Goal: Communication & Community: Answer question/provide support

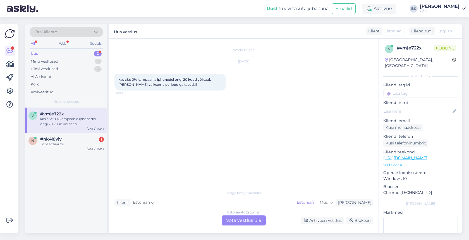
click at [236, 220] on div "Estonian to Estonian Võta vestlus üle" at bounding box center [244, 220] width 44 height 10
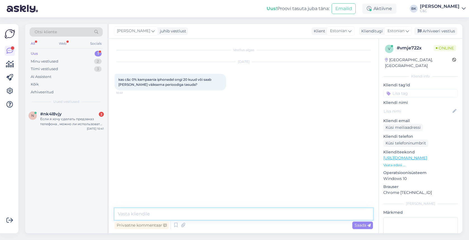
click at [157, 215] on textarea at bounding box center [244, 214] width 259 height 12
type textarea "Tere! Seda võib [PERSON_NAME] lühemaks perioodiks."
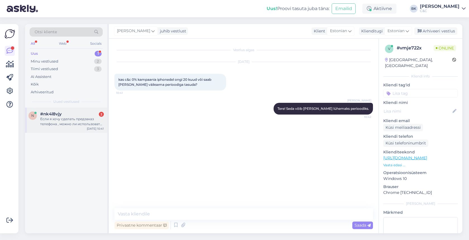
click at [63, 131] on div "n #nk4l8vjy 2 Если я хочу сделать предзаказ телефона , можно ли использовать ус…" at bounding box center [66, 120] width 82 height 25
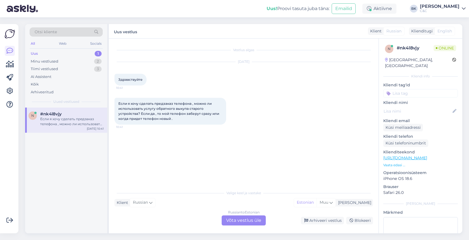
click at [227, 217] on div "Russian to Estonian Võta vestlus üle" at bounding box center [244, 220] width 44 height 10
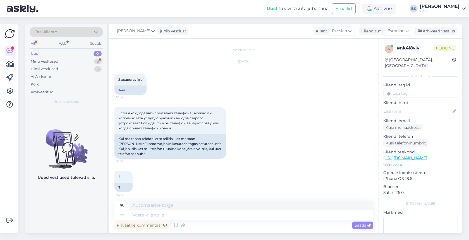
scroll to position [3, 0]
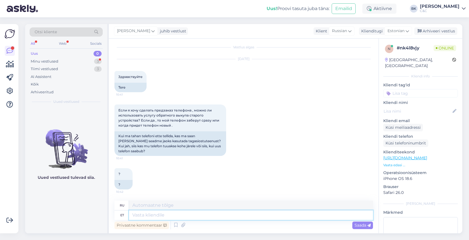
click at [221, 218] on textarea at bounding box center [251, 214] width 244 height 9
type textarea "Tere!"
type textarea "Привет!"
type textarea "Tere! Jah, e"
type textarea "Привет! Да,"
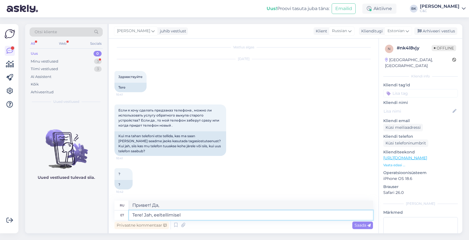
type textarea "Tere! Jah, eeltellimisel t"
type textarea "Здравствуйте! Да, по предзаказу."
type textarea "Tere! Jah, eeltellimisel te s"
type textarea "Здравствуйте! Да, при предзаказе вы"
type textarea "Tere! Jah, eeltellimisel te saate k"
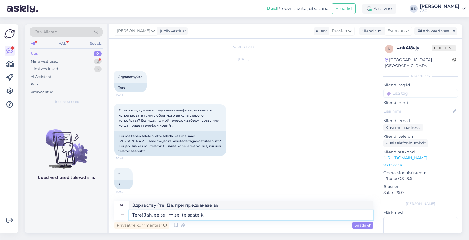
type textarea "Здравствуйте! Да, вы можете оформить предзаказ."
type textarea "Tere! Jah, eeltellimisel te saate kasutada"
type textarea "Здравствуйте! Да, вы можете использовать его при предзаказе."
type textarea "Tere! Jah, eeltellimisel te saate kasutada tagasiostu"
type textarea "Здравствуйте! Да, вы можете воспользоваться выкупом при оформлении предзаказа."
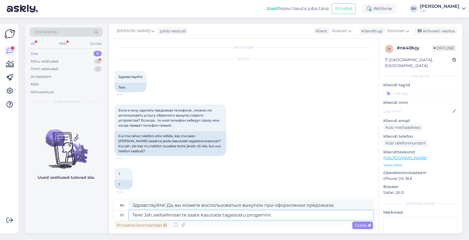
type textarea "Tere! Jah, eeltellimisel te saate kasutada tagasiostu progammi."
type textarea "Здравствуйте! Да, вы можете воспользоваться программой обратного выкупа при офо…"
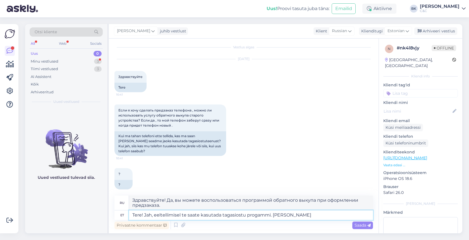
type textarea "Tere! Jah, eeltellimisel te saate kasutada tagasiostu progammi. [PERSON_NAME]"
type textarea "Здравствуйте! Да, вы можете воспользоваться программой обратного выкупа при офо…"
type textarea "Tere! Jah, eeltellimisel te saate kasutada tagasiostu progammi. [PERSON_NAME] s…"
type textarea "Здравствуйте! Да, вы можете воспользоваться программой обратного выкупа при офо…"
type textarea "Tere! Jah, eeltellimisel te saate kasutada tagasiostu progammi. [PERSON_NAME] s…"
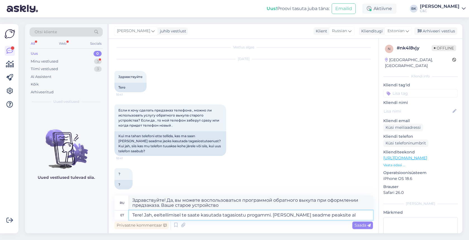
type textarea "Здравствуйте! Да, вы можете воспользоваться программой обратного выкупа при офо…"
type textarea "Tere! Jah, eeltellimisel te saate kasutada tagasiostu progammi. [PERSON_NAME] s…"
type textarea "Здравствуйте! Да, вы можете воспользоваться программой обратного выкупа при офо…"
type textarea "Tere! Jah, eeltellimisel te saate kasutada tagasiostu progammi. [PERSON_NAME] s…"
type textarea "Здравствуйте! Да, вы можете воспользоваться программой обратного выкупа при офо…"
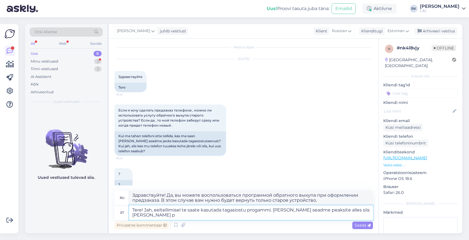
type textarea "Tere! Jah, eeltellimisel te saate kasutada tagasiostu progammi. [PERSON_NAME] s…"
type textarea "Здравствуйте! Да, вы можете воспользоваться программой обратного выкупа при офо…"
type textarea "Tere! Jah, eeltellimisel te saate kasutada tagasiostu progammi. [PERSON_NAME] s…"
type textarea "Здравствуйте! Да, вы можете воспользоваться программой обратного выкупа при офо…"
type textarea "Tere! Jah, eeltellimisel te saate kasutada tagasiostu progammi. [PERSON_NAME] s…"
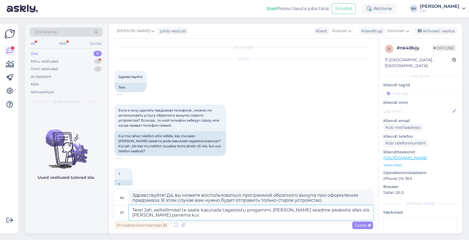
type textarea "Здравствуйте! Да, вы можете воспользоваться программой обратного выкупа при офо…"
type textarea "Tere! Jah, eeltellimisel te saate kasutada tagasiostu progammi. [PERSON_NAME] s…"
type textarea "Здравствуйте! Да, вы можете воспользоваться программой обратного выкупа при офо…"
type textarea "Tere! Jah, eeltellimisel te saate kasutada tagasiostu progammi. [PERSON_NAME] s…"
type textarea "Здравствуйте! Да, вы можете воспользоваться программой обратного выкупа при офо…"
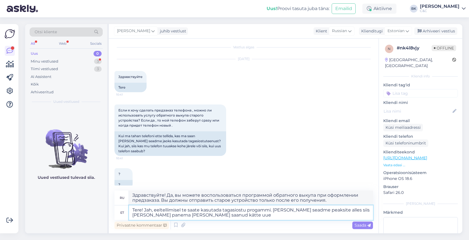
type textarea "Tere! Jah, eeltellimisel te saate kasutada tagasiostu progammi. [PERSON_NAME] s…"
type textarea "Здравствуйте! Да, вы можете воспользоваться программой обратного выкупа при офо…"
type textarea "Tere! Jah, eeltellimisel te saate kasutada tagasiostu progammi. [PERSON_NAME] s…"
type textarea "Здравствуйте! Да, вы можете воспользоваться программой обратного выкупа при офо…"
type textarea "Tere! Jah, eeltellimisel te saate kasutada tagasiostu progammi. [PERSON_NAME] s…"
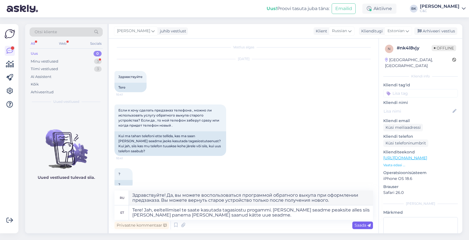
click at [358, 227] on span "Saada" at bounding box center [363, 225] width 16 height 5
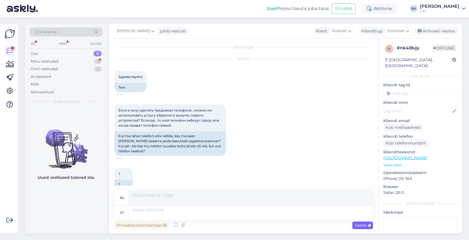
scroll to position [61, 0]
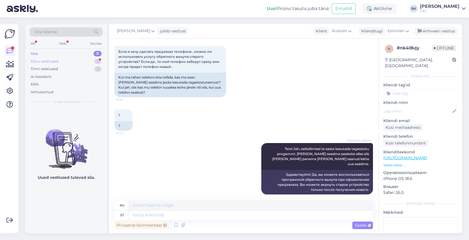
click at [53, 62] on div "Minu vestlused" at bounding box center [45, 62] width 28 height 6
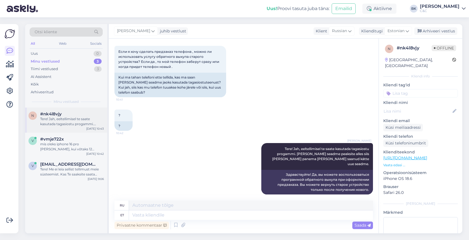
click at [71, 117] on div "Tere! Jah, eeltellimisel te saate kasutada tagasiostu progammi. [PERSON_NAME] s…" at bounding box center [72, 121] width 64 height 10
click at [74, 150] on div "mis oleks iphone 16 pro [PERSON_NAME], kui võtaks 12 kuuks?" at bounding box center [72, 147] width 64 height 10
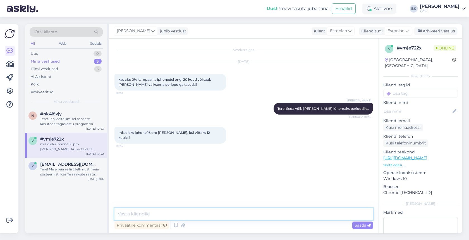
click at [185, 214] on textarea at bounding box center [244, 214] width 259 height 12
type textarea "Üks moment."
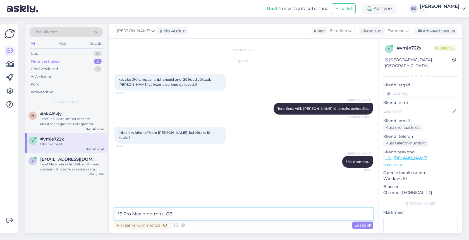
type textarea "16 Pro [PERSON_NAME] ning mitu GB?"
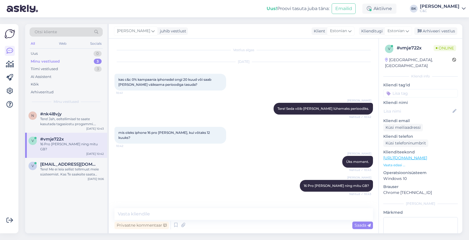
scroll to position [14, 0]
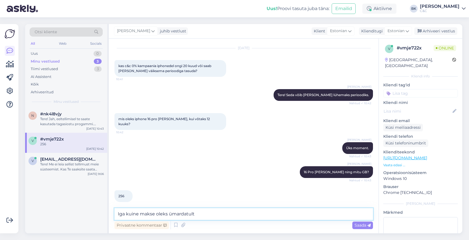
paste textarea "119,375"
type textarea "Iga kuine makse oleks ümardatult 119,37€"
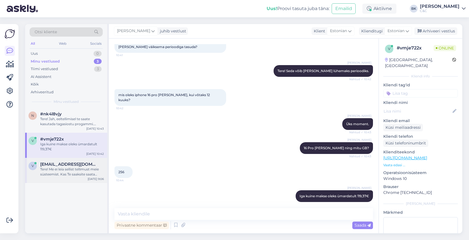
click at [73, 177] on div "v [EMAIL_ADDRESS][DOMAIN_NAME] Tere! Me ei leia sellist tellimust meie süsteemi…" at bounding box center [66, 170] width 82 height 25
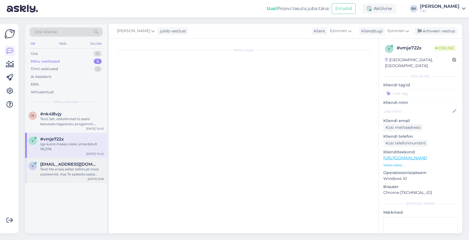
scroll to position [0, 0]
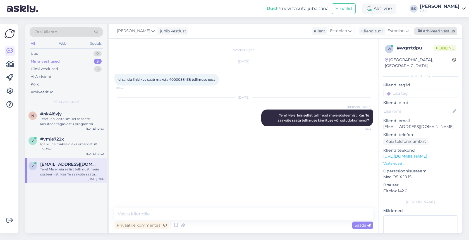
click at [449, 33] on div "Arhiveeri vestlus" at bounding box center [436, 31] width 43 height 8
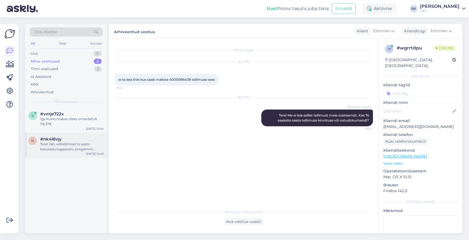
click at [81, 142] on div "Tere! Jah, eeltellimisel te saate kasutada tagasiostu progammi. [PERSON_NAME] s…" at bounding box center [72, 147] width 64 height 10
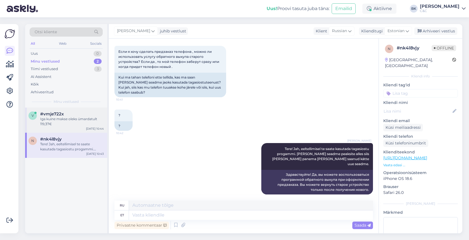
click at [84, 112] on div "#vmje722x" at bounding box center [72, 113] width 64 height 5
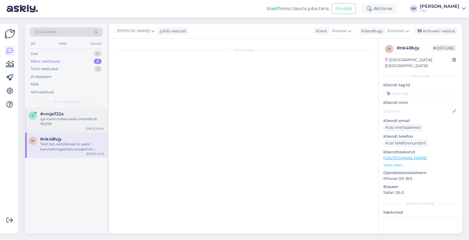
scroll to position [38, 0]
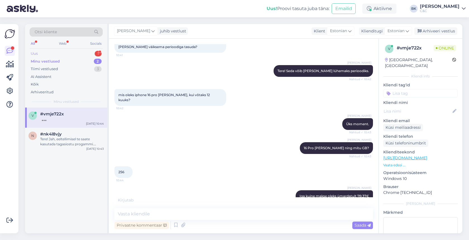
click at [75, 54] on div "Uus 1" at bounding box center [66, 54] width 73 height 8
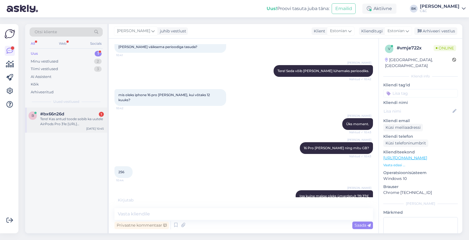
click at [70, 108] on div "b #bx66n26d 1 Tere! Kas antud toode sobib ka uutele AirPods Pro 3'le [URL][DOMA…" at bounding box center [66, 120] width 82 height 25
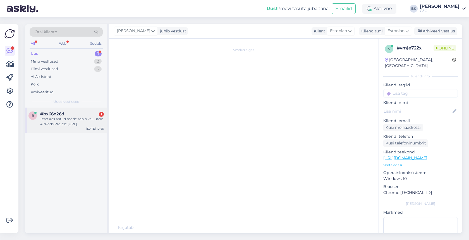
scroll to position [0, 0]
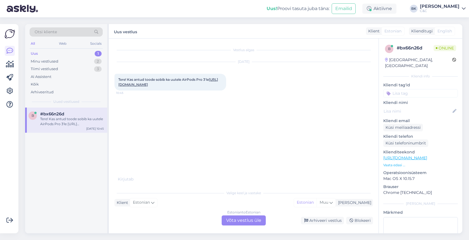
click at [163, 87] on link "[URL][DOMAIN_NAME]" at bounding box center [168, 81] width 100 height 9
click at [262, 222] on div "Estonian to Estonian Võta vestlus üle" at bounding box center [244, 220] width 44 height 10
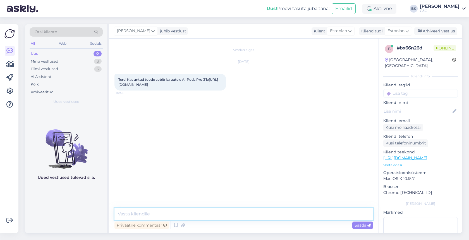
click at [252, 216] on textarea at bounding box center [244, 214] width 259 height 12
type textarea "Tere! Kahjuks mitte."
click at [73, 65] on div "Minu vestlused 3" at bounding box center [66, 62] width 73 height 8
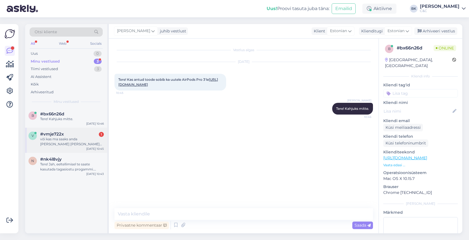
click at [60, 141] on div "või kas ma saaks anda [PERSON_NAME] [PERSON_NAME] sellevõrra soodsamalt [PERSON…" at bounding box center [72, 142] width 64 height 10
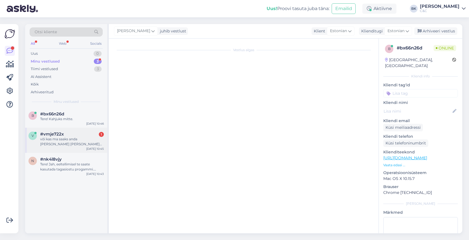
scroll to position [67, 0]
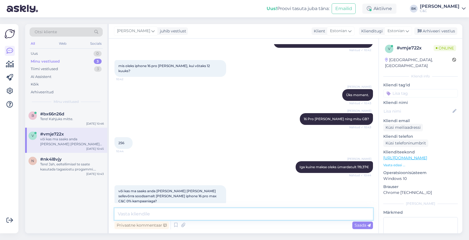
click at [185, 213] on textarea at bounding box center [244, 214] width 259 height 12
type textarea "Jah, te saate kombineerida Trade-In funktsiooni 0% intress järelmaksuga."
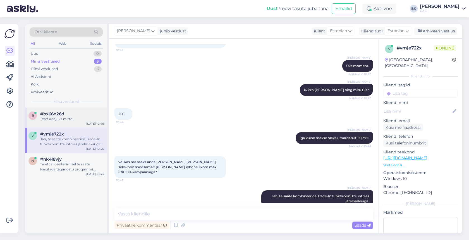
click at [81, 120] on div "Tere! Kahjuks mitte." at bounding box center [72, 118] width 64 height 5
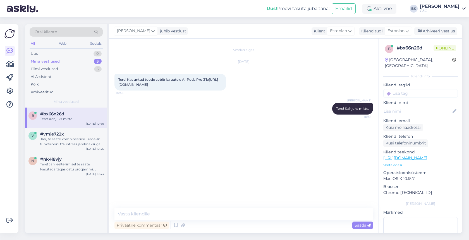
scroll to position [0, 0]
click at [72, 155] on div "n #nk4l8vjy Tere! Jah, eeltellimisel te saate kasutada tagasiostu progammi. [PE…" at bounding box center [66, 165] width 82 height 25
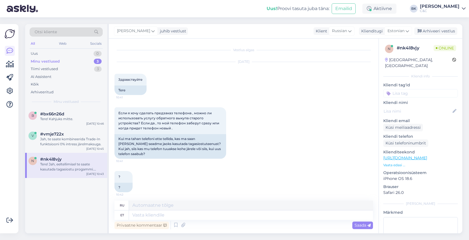
scroll to position [61, 0]
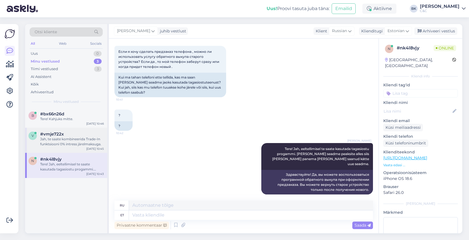
click at [72, 138] on div "Jah, te saate kombineerida Trade-In funktsiooni 0% intress järelmaksuga." at bounding box center [72, 142] width 64 height 10
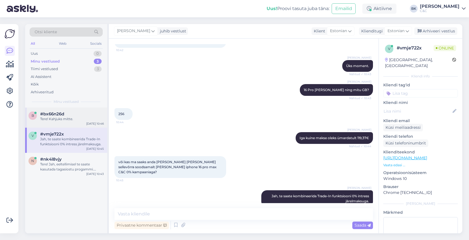
click at [78, 109] on div "b #bx66n26d Tere! Kahjuks mitte. [DATE] 10:46" at bounding box center [66, 118] width 82 height 20
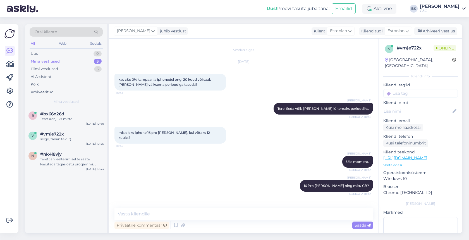
scroll to position [120, 0]
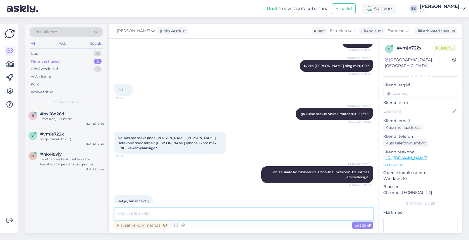
click at [218, 216] on textarea at bounding box center [244, 214] width 259 height 12
type textarea "Ikka, ilusat päeva!"
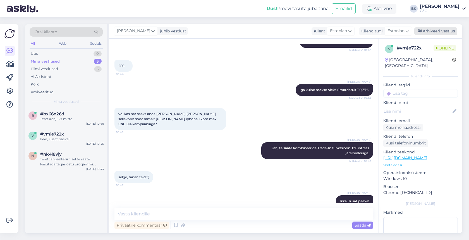
click at [444, 30] on div "Arhiveeri vestlus" at bounding box center [436, 31] width 43 height 8
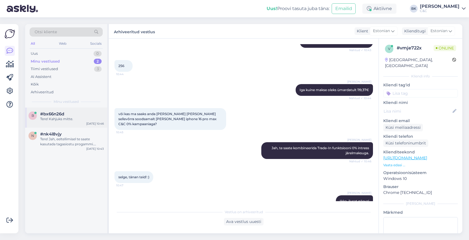
click at [97, 114] on div "#bx66n26d" at bounding box center [72, 113] width 64 height 5
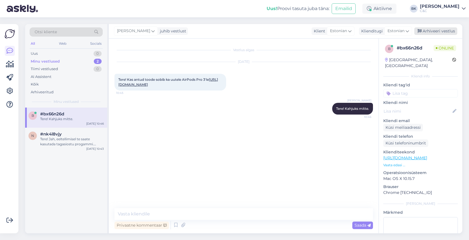
click at [442, 28] on div "Arhiveeri vestlus" at bounding box center [436, 31] width 43 height 8
click at [423, 30] on div "Arhiveeri vestlus" at bounding box center [436, 31] width 43 height 8
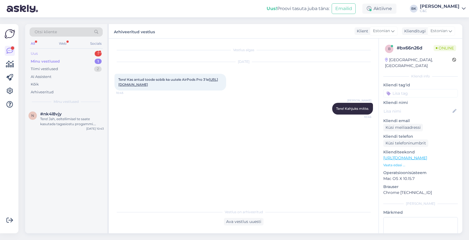
click at [58, 54] on div "Uus 1" at bounding box center [66, 54] width 73 height 8
click at [72, 112] on div "#idelkiv3 1" at bounding box center [72, 113] width 64 height 5
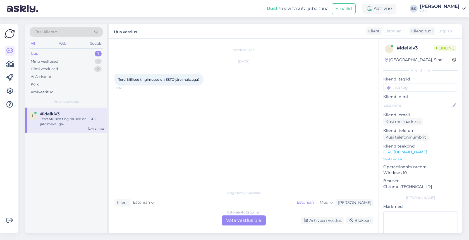
click at [235, 222] on div "Estonian to Estonian Võta vestlus üle" at bounding box center [244, 220] width 44 height 10
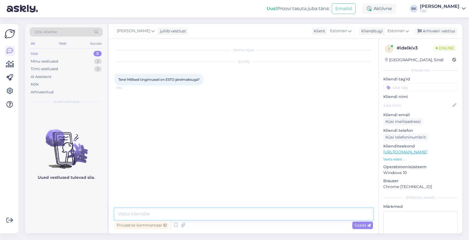
click at [140, 216] on textarea at bounding box center [244, 214] width 259 height 12
paste textarea "[URL][DOMAIN_NAME]"
type textarea "Tere! Esto tingimused leiate siit lingilt - [URL][DOMAIN_NAME]"
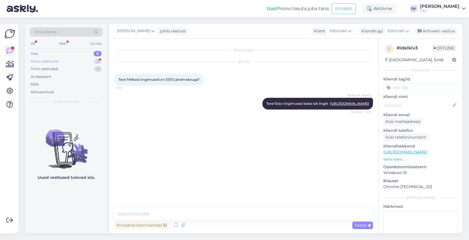
click at [80, 60] on div "Minu vestlused 2" at bounding box center [66, 62] width 73 height 8
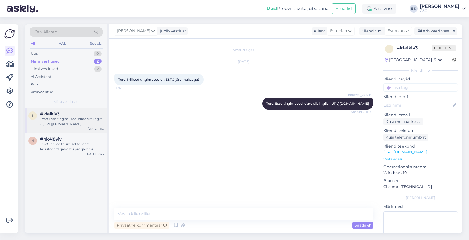
click at [71, 126] on div "i #idelkiv3 Tere! Esto tingimused leiate siit lingilt - [URL][DOMAIN_NAME] [DAT…" at bounding box center [66, 120] width 82 height 25
click at [439, 31] on div "Arhiveeri vestlus" at bounding box center [436, 31] width 43 height 8
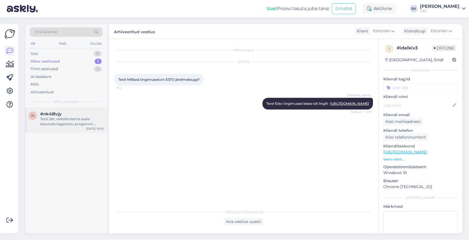
click at [61, 116] on div "Tere! Jah, eeltellimisel te saate kasutada tagasiostu progammi. [PERSON_NAME] s…" at bounding box center [72, 121] width 64 height 10
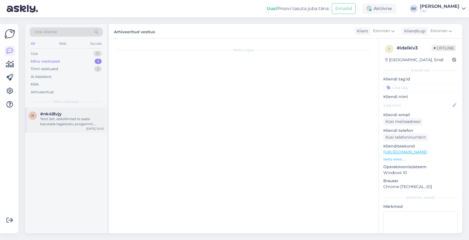
scroll to position [61, 0]
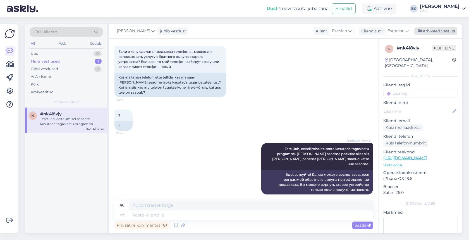
click at [435, 30] on div "Arhiveeri vestlus" at bounding box center [436, 31] width 43 height 8
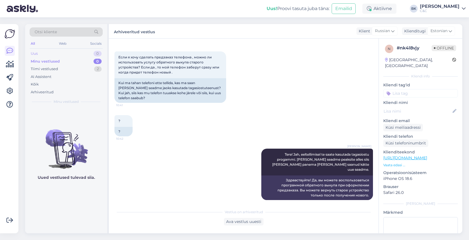
click at [48, 52] on div "Uus 0" at bounding box center [66, 54] width 73 height 8
click at [68, 62] on div "Minu vestlused 0" at bounding box center [66, 62] width 73 height 8
click at [66, 56] on div "Uus 0" at bounding box center [66, 54] width 73 height 8
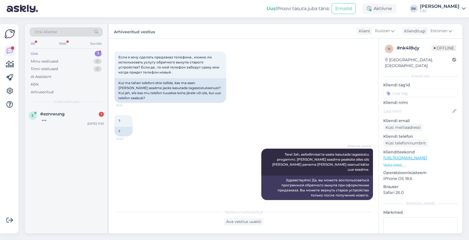
click at [87, 51] on div "Uus 1" at bounding box center [66, 54] width 73 height 8
click at [82, 114] on div "#ezrvwung 1" at bounding box center [72, 113] width 64 height 5
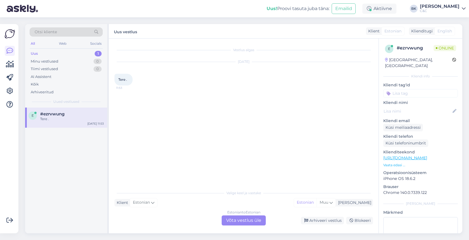
click at [240, 223] on div "Estonian to Estonian Võta vestlus üle" at bounding box center [244, 220] width 44 height 10
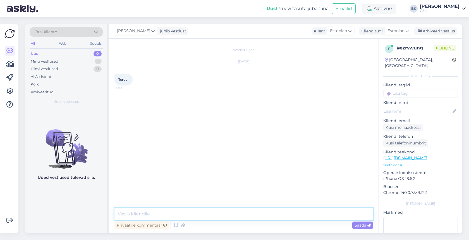
click at [222, 216] on textarea at bounding box center [244, 214] width 259 height 12
type textarea "Tere! Kuidas saan abiks olla?"
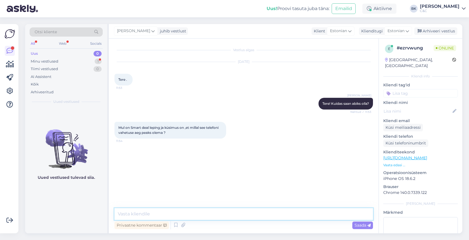
click at [163, 218] on textarea at bounding box center [244, 214] width 259 height 12
type textarea "Palun öelge enda nimi ning vaatan kohe [PERSON_NAME] üle.."
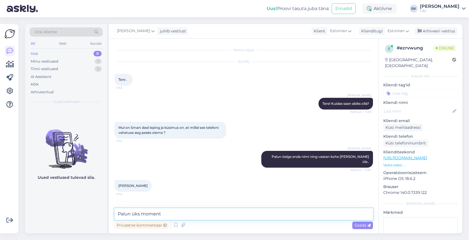
type textarea "Palun üks moment."
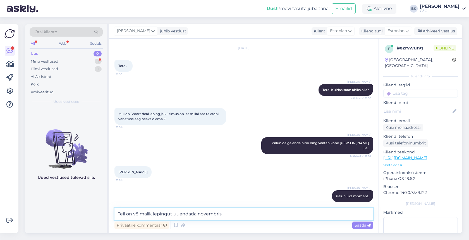
type textarea "Teil on võimalik lepingut uuendada novembris."
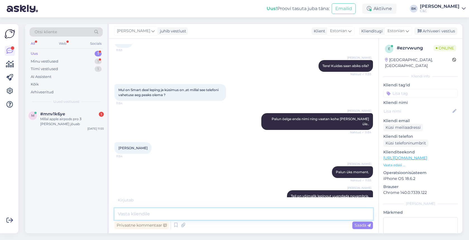
scroll to position [62, 0]
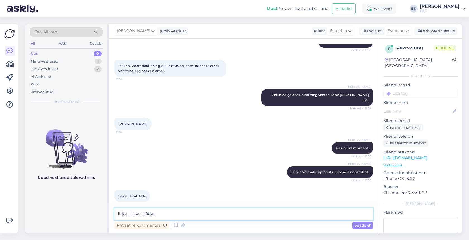
type textarea "Ikka, ilusat päeva!"
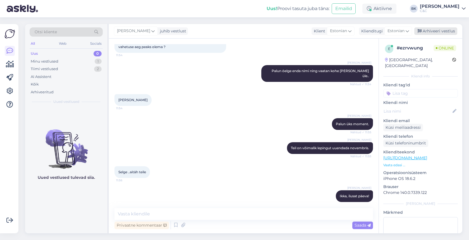
click at [450, 31] on div "Arhiveeri vestlus" at bounding box center [436, 31] width 43 height 8
